Goal: Navigation & Orientation: Find specific page/section

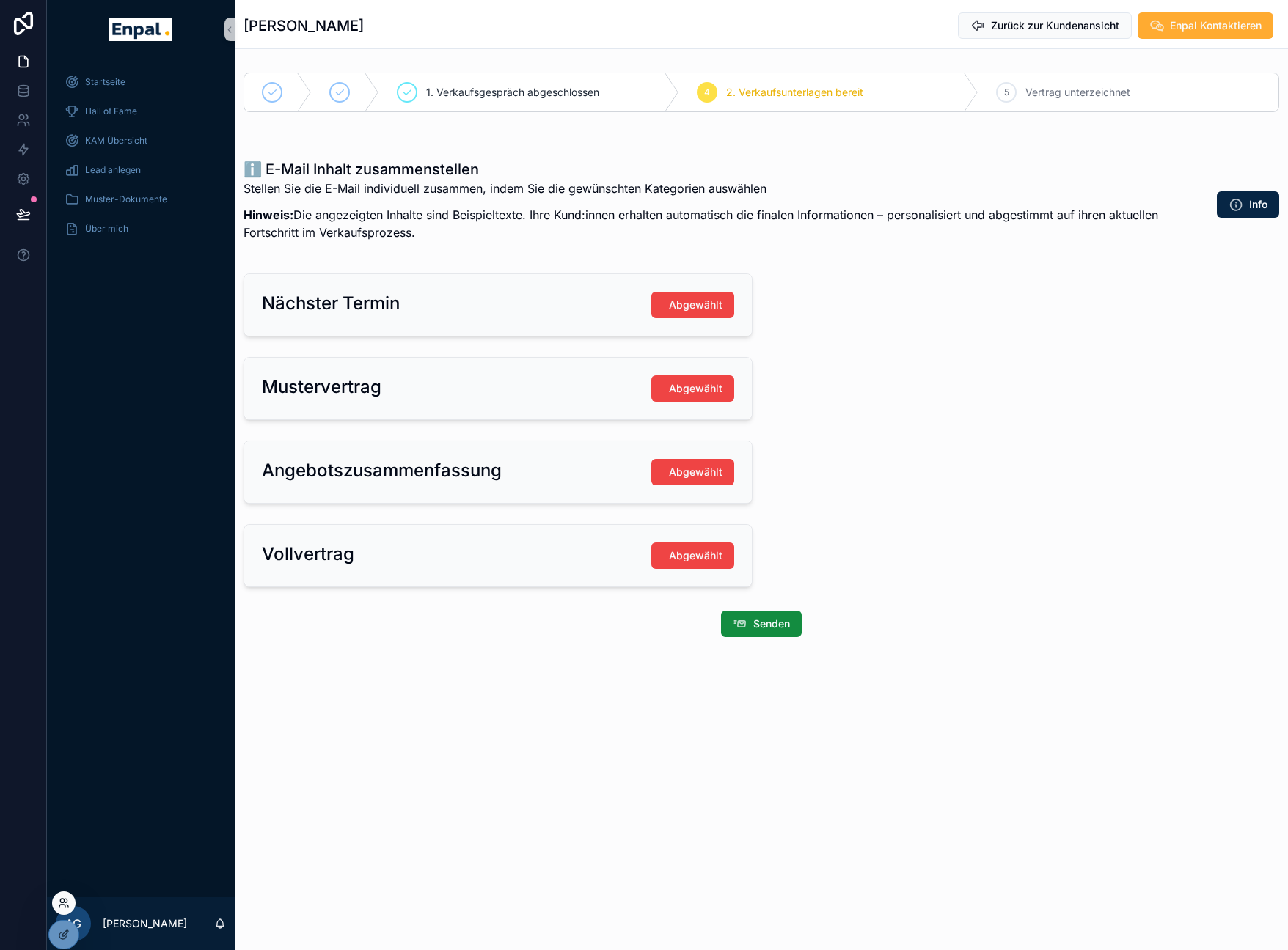
click at [66, 901] on icon at bounding box center [66, 900] width 2 height 4
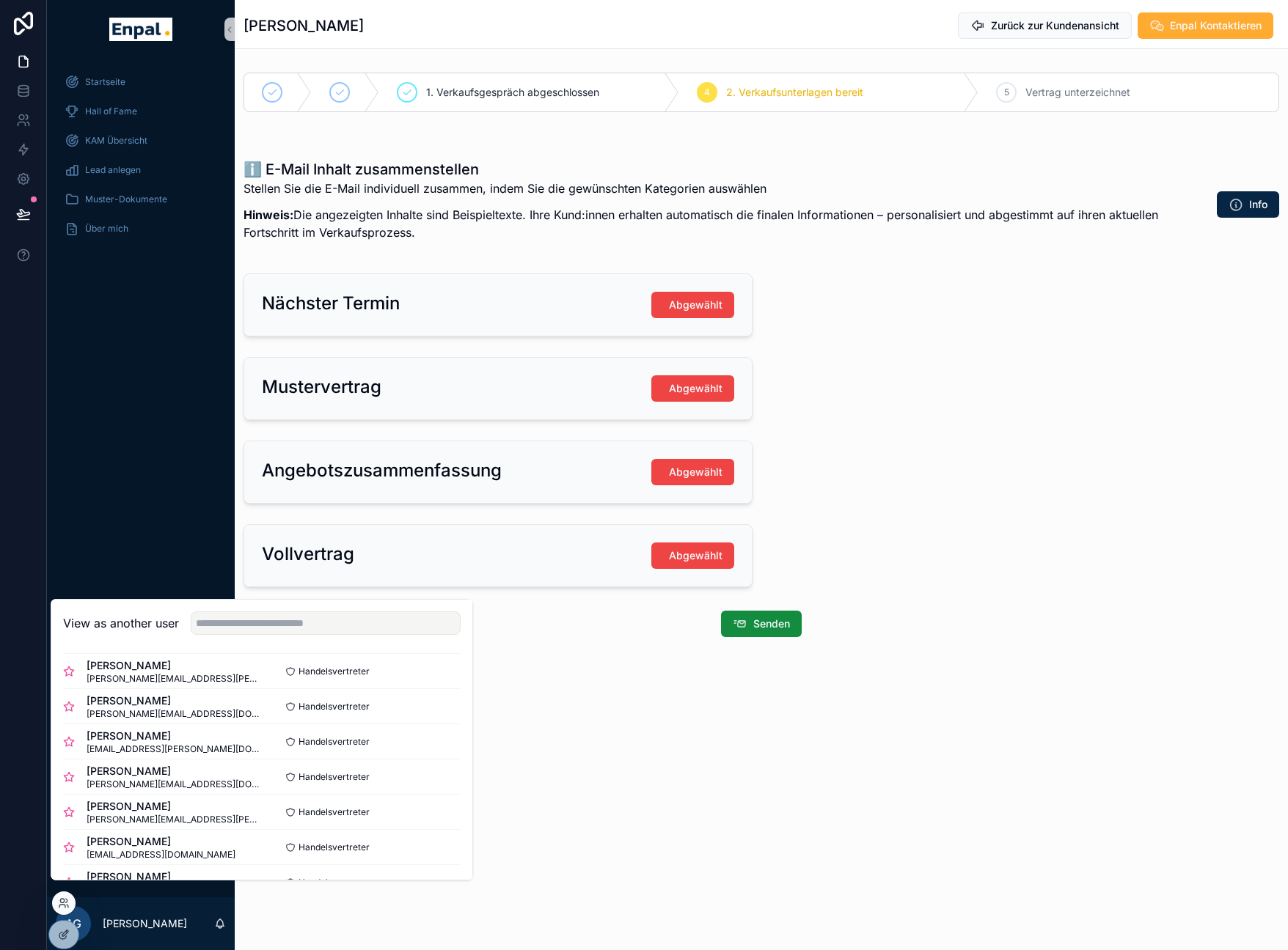
scroll to position [347, 0]
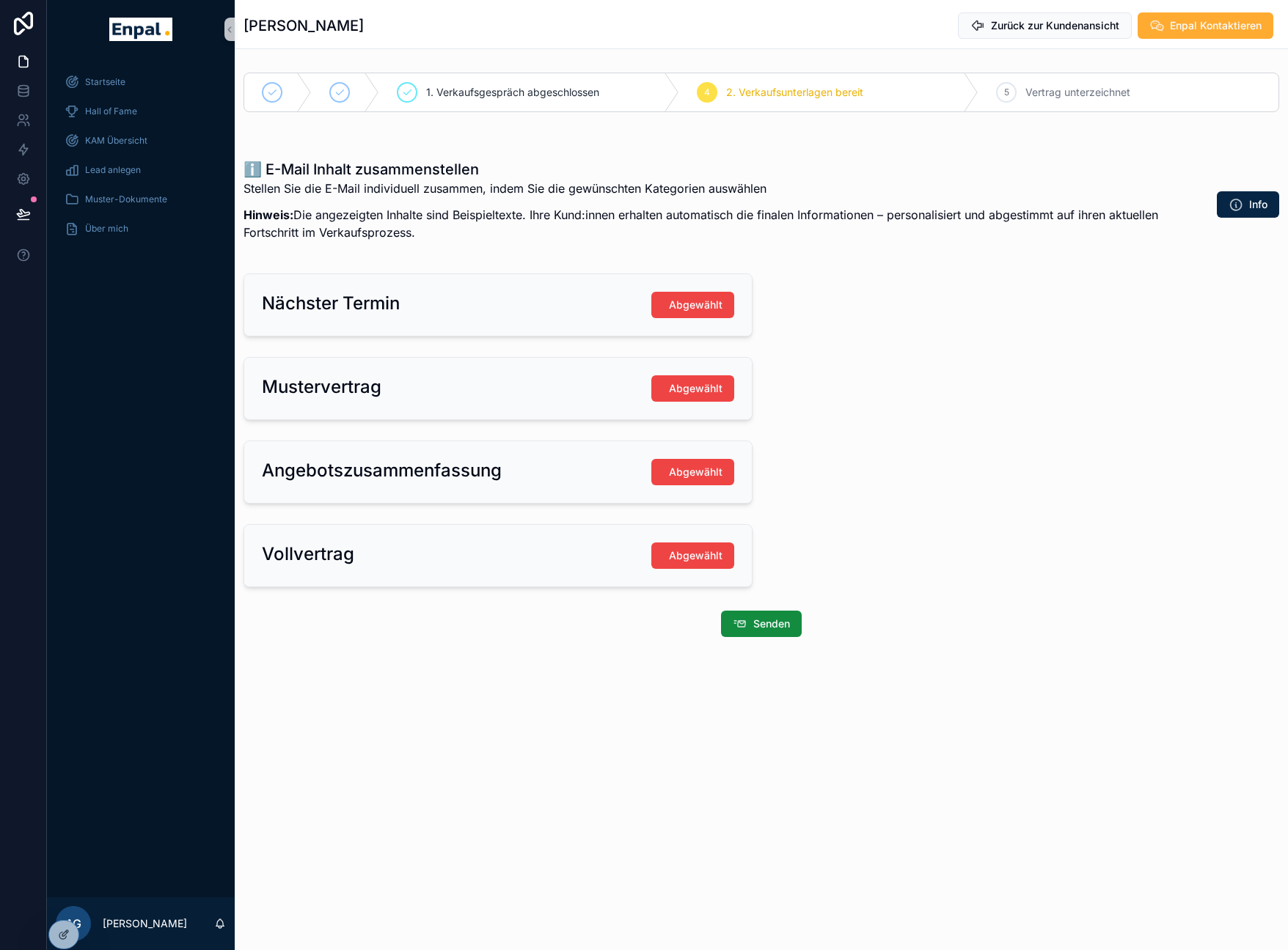
click at [113, 400] on div "Startseite Hall of Fame KAM Übersicht Lead anlegen Muster-Dokumente Über mich" at bounding box center [141, 478] width 188 height 839
click at [60, 907] on icon at bounding box center [63, 903] width 12 height 12
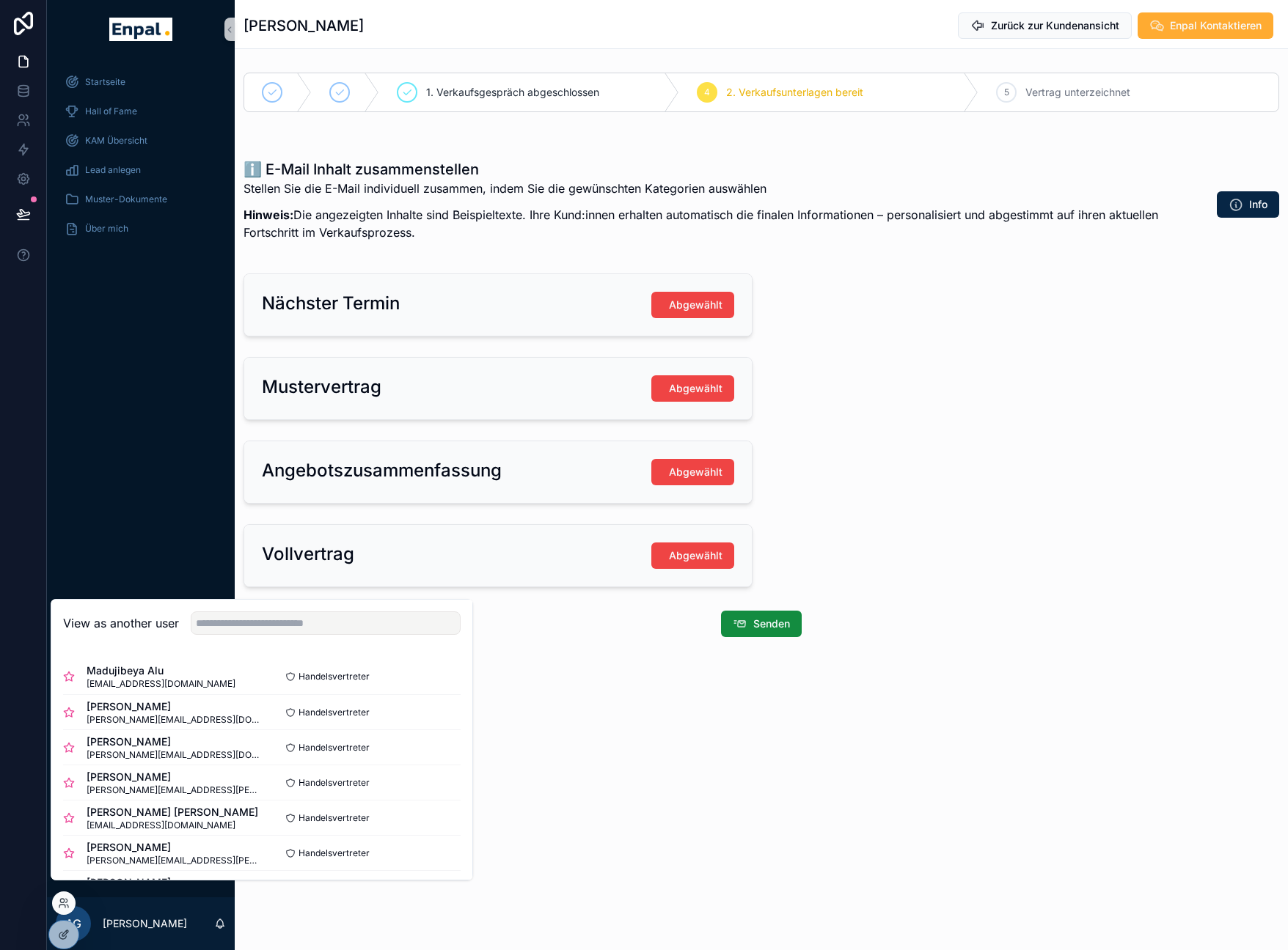
click at [120, 549] on div "Startseite Hall of Fame KAM Übersicht Lead anlegen Muster-Dokumente Über mich" at bounding box center [141, 478] width 188 height 839
